Goal: Information Seeking & Learning: Find specific fact

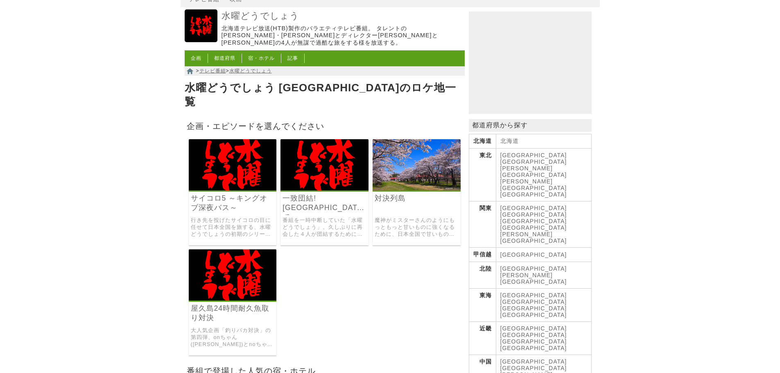
scroll to position [41, 0]
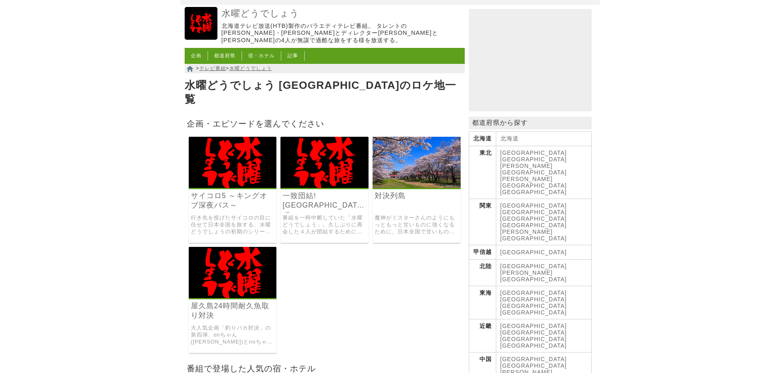
click at [407, 215] on link "魔神がミスターさんのようにもっともっと甘いものに強くなるために、日本全国で甘いもの対決を繰り広げた企画。" at bounding box center [417, 225] width 84 height 20
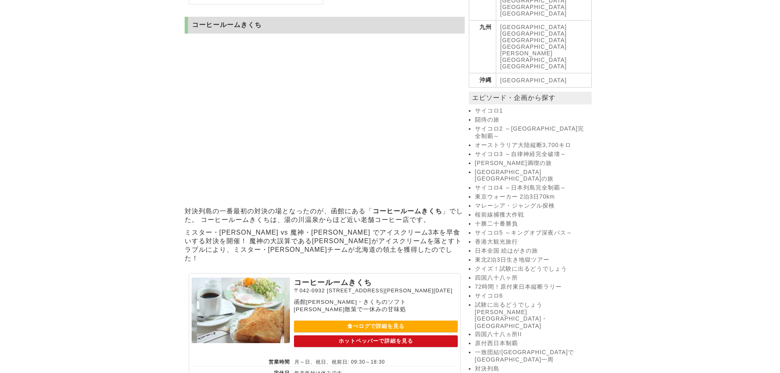
scroll to position [246, 0]
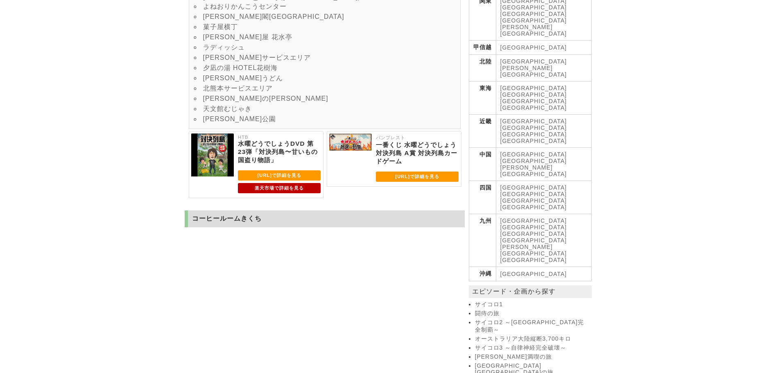
click at [224, 122] on link "西郷公園" at bounding box center [239, 118] width 73 height 7
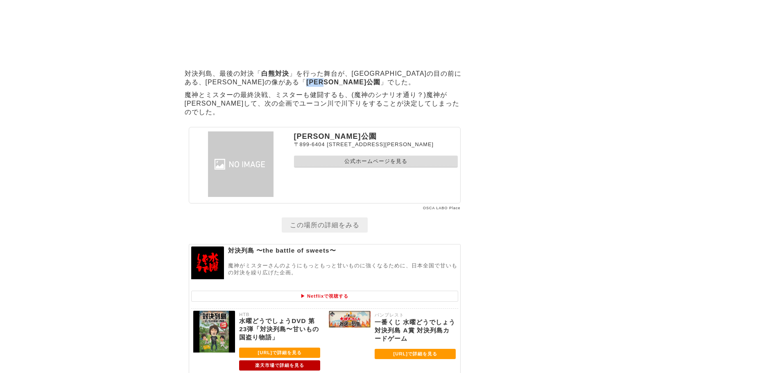
drag, startPoint x: 234, startPoint y: 206, endPoint x: 260, endPoint y: 204, distance: 25.8
click at [306, 86] on strong "西郷公園" at bounding box center [343, 82] width 74 height 7
copy strong "西郷公園"
drag, startPoint x: 296, startPoint y: 264, endPoint x: 402, endPoint y: 264, distance: 106.1
click at [404, 148] on p "〒899-6404 鹿児島県霧島市溝辺町麓856-1" at bounding box center [376, 144] width 164 height 7
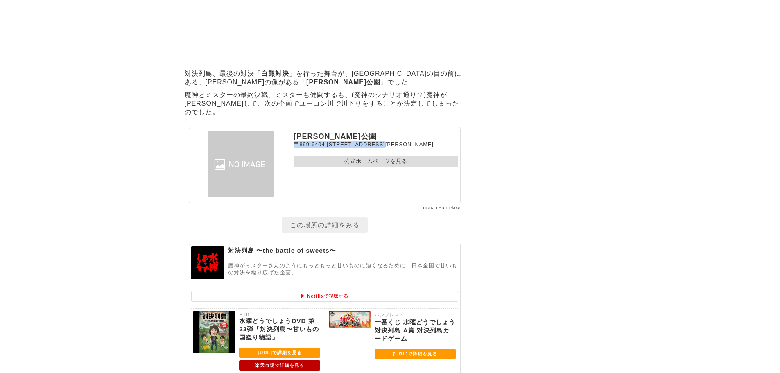
copy p "〒899-6404 鹿児島県霧島市溝辺町麓856-1"
